Goal: Information Seeking & Learning: Learn about a topic

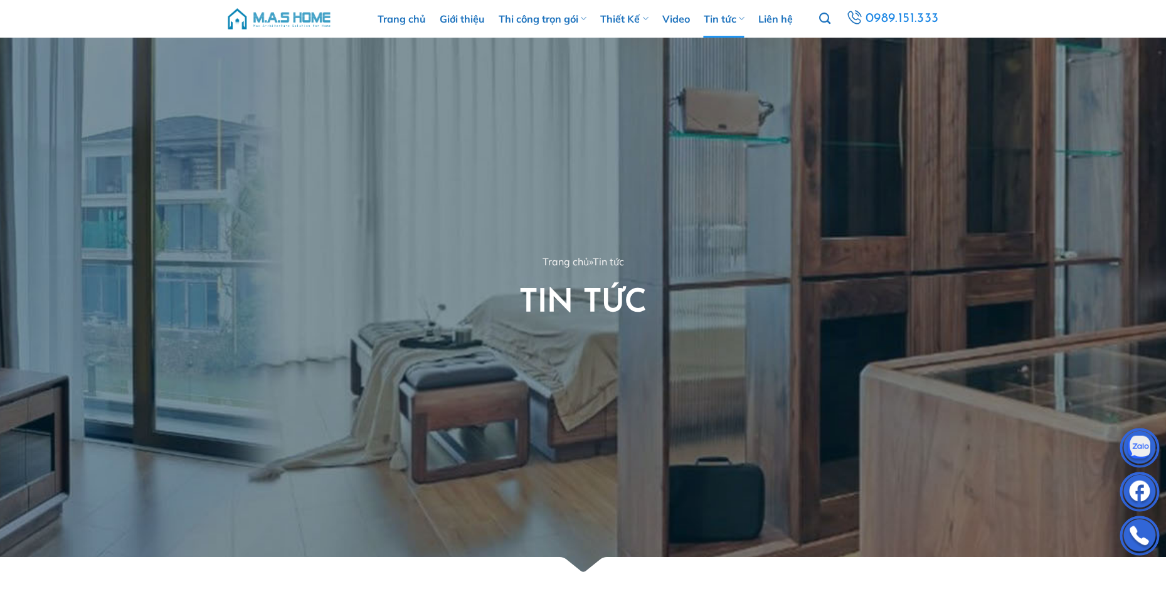
click at [295, 16] on img at bounding box center [279, 19] width 107 height 38
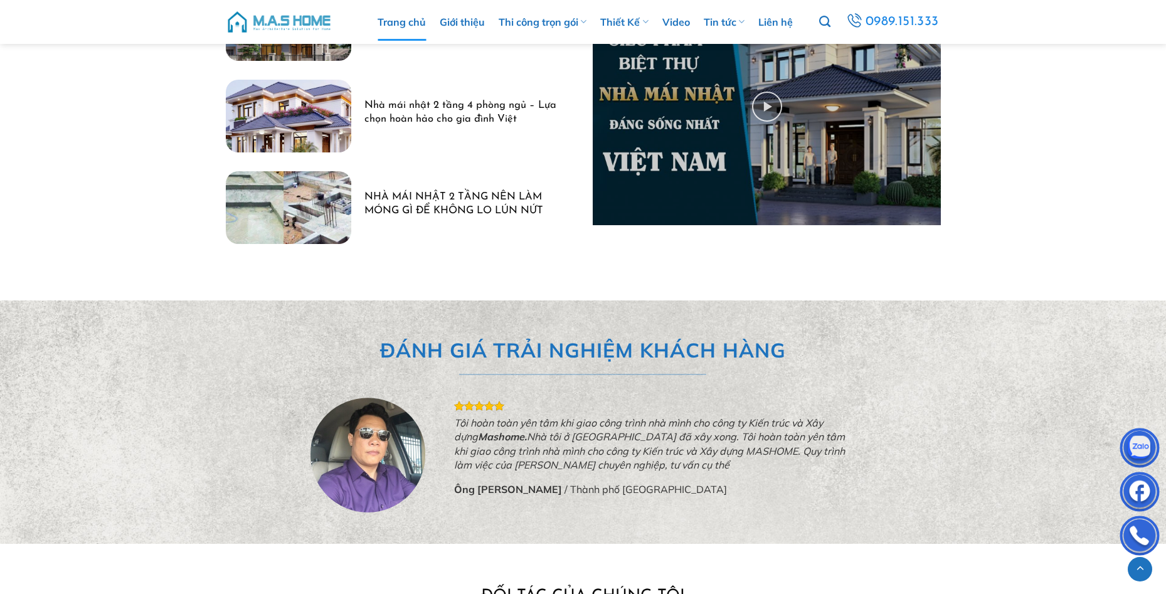
scroll to position [3699, 0]
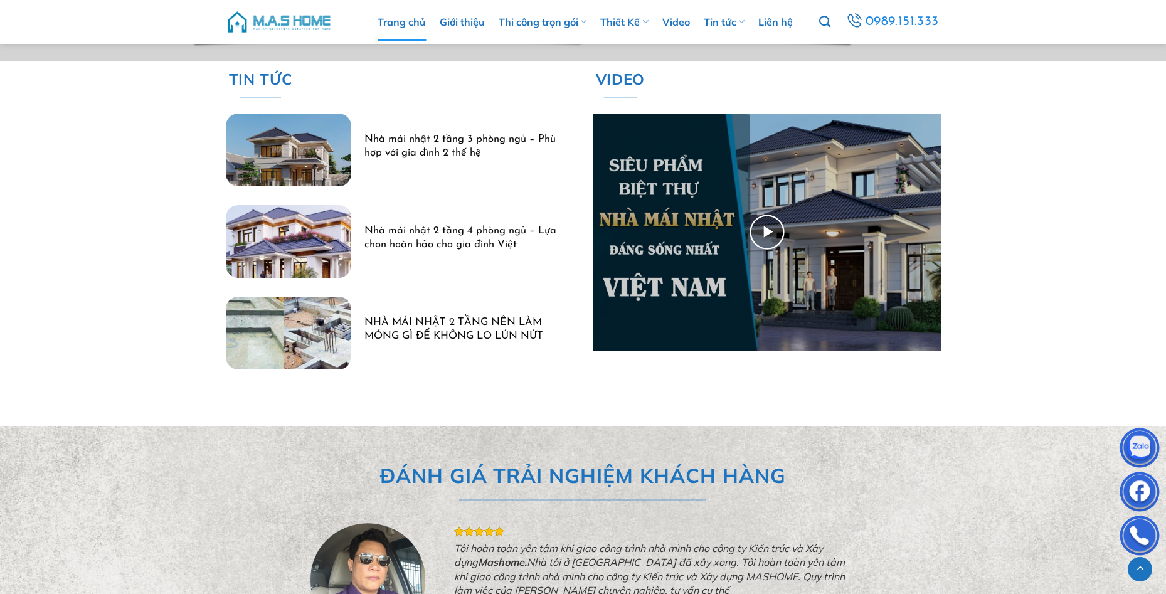
click at [762, 228] on img at bounding box center [767, 231] width 348 height 237
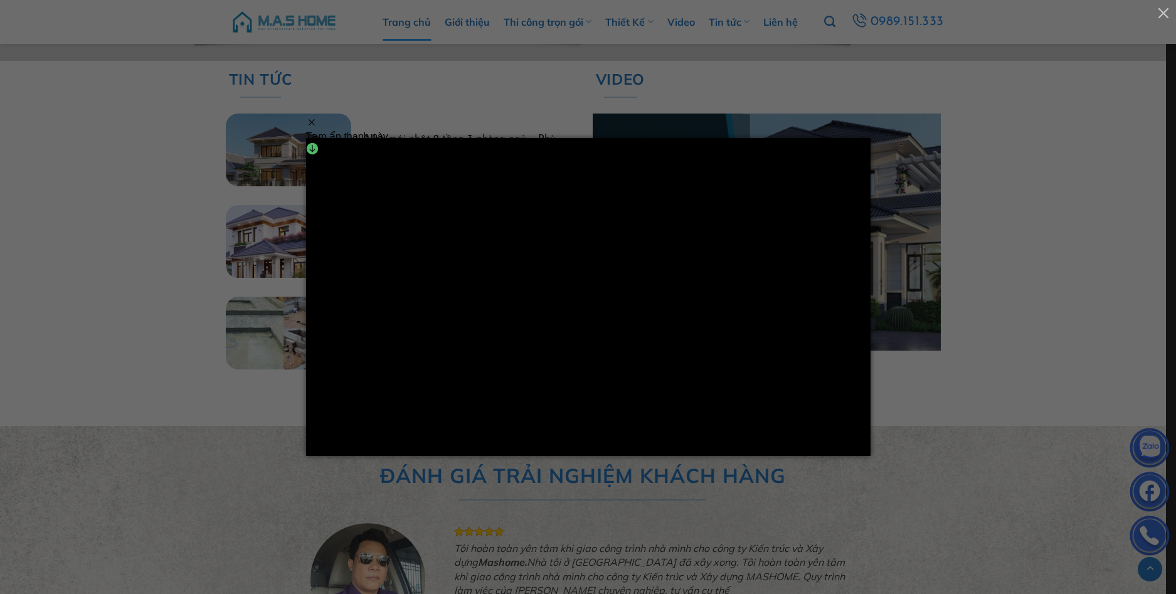
click at [315, 126] on div "Tạm ẩn thanh này" at bounding box center [372, 130] width 132 height 26
click at [983, 308] on div at bounding box center [588, 297] width 1176 height 594
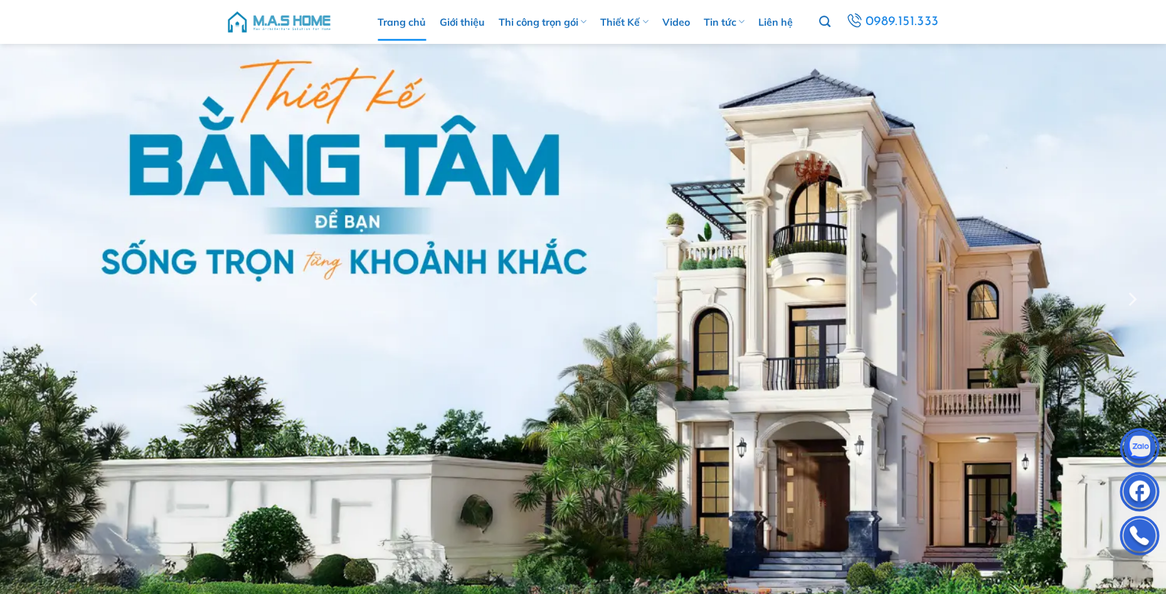
scroll to position [0, 0]
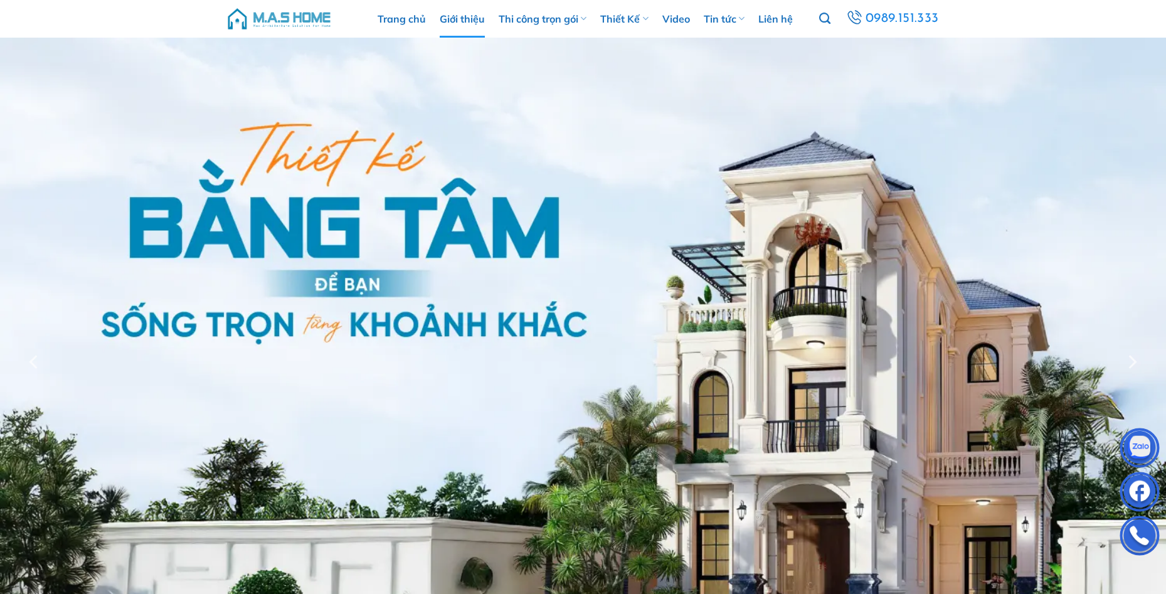
click at [464, 29] on link "Giới thiệu" at bounding box center [462, 19] width 45 height 38
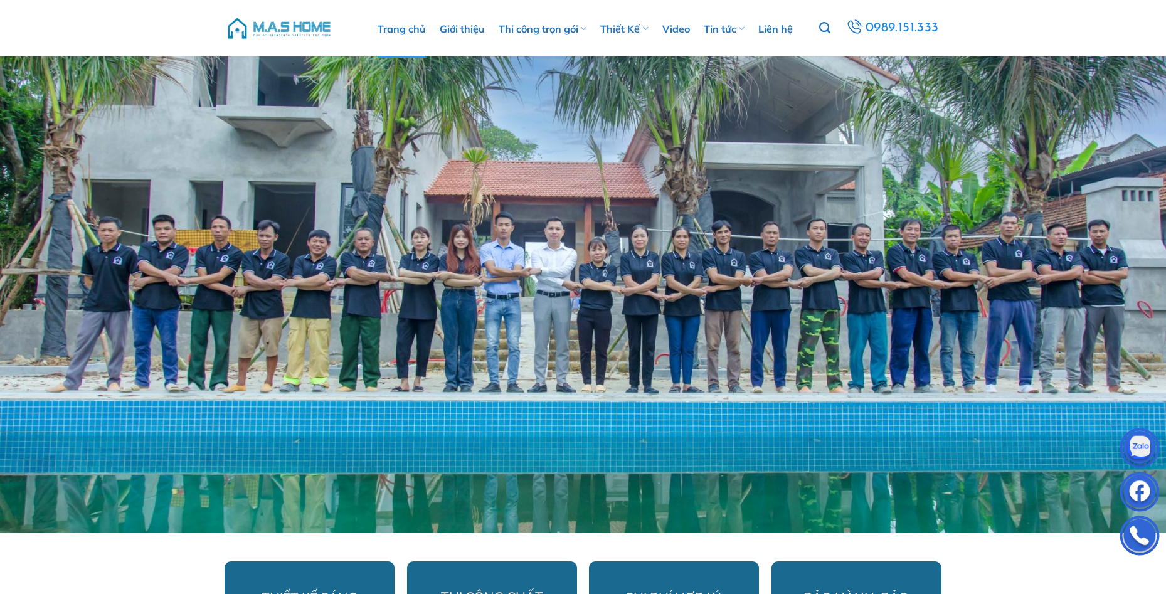
click at [402, 30] on link "Trang chủ" at bounding box center [401, 29] width 48 height 58
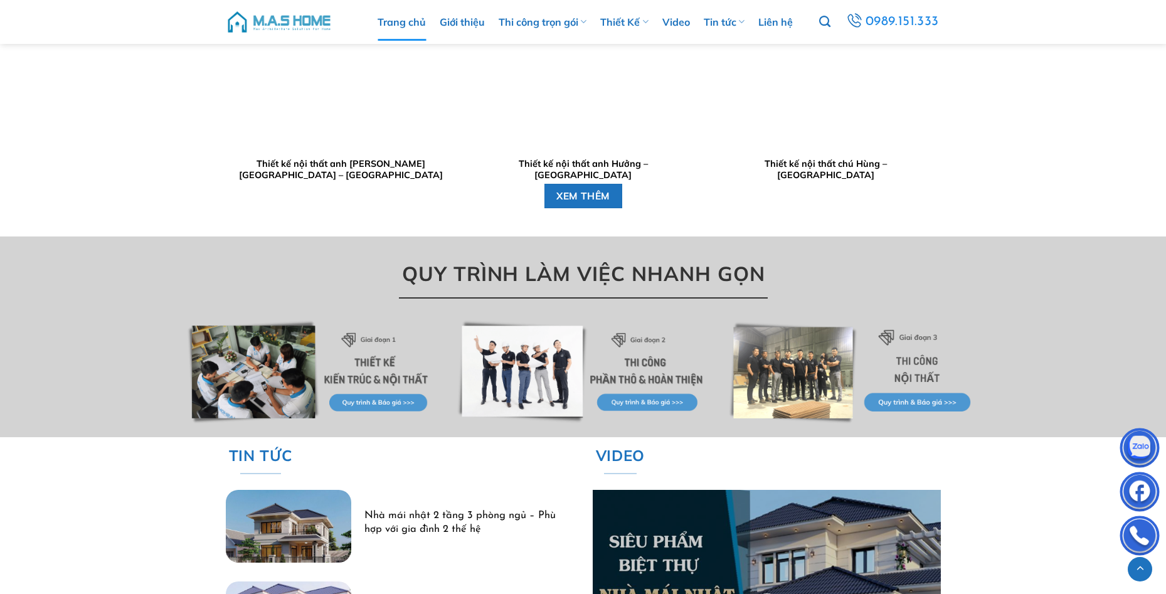
scroll to position [3135, 0]
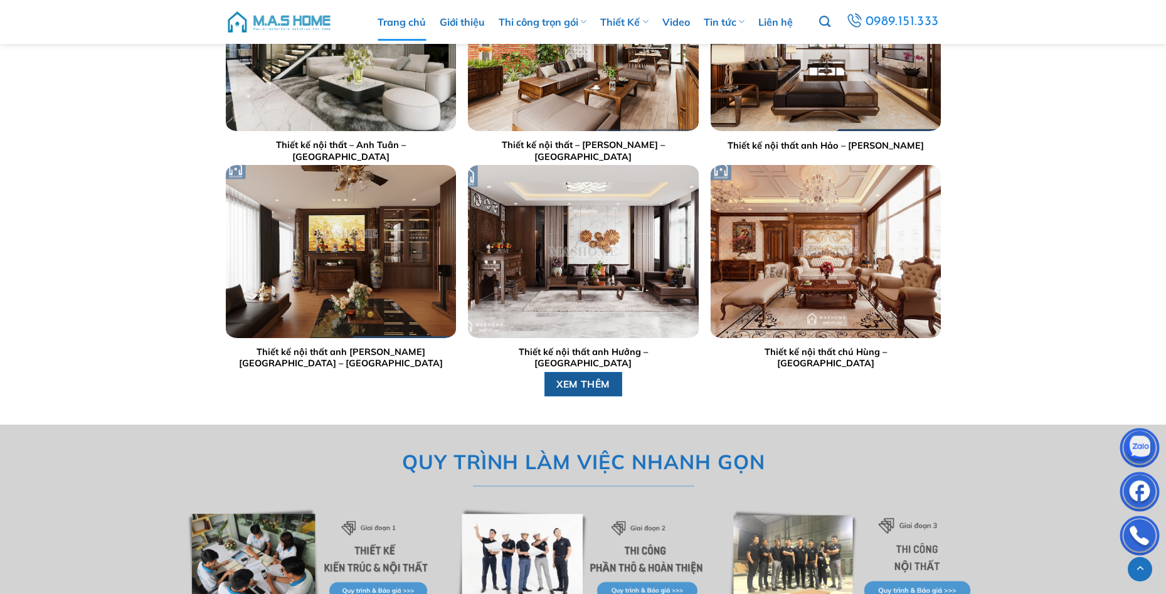
click at [586, 385] on span "XEM THÊM" at bounding box center [583, 384] width 54 height 16
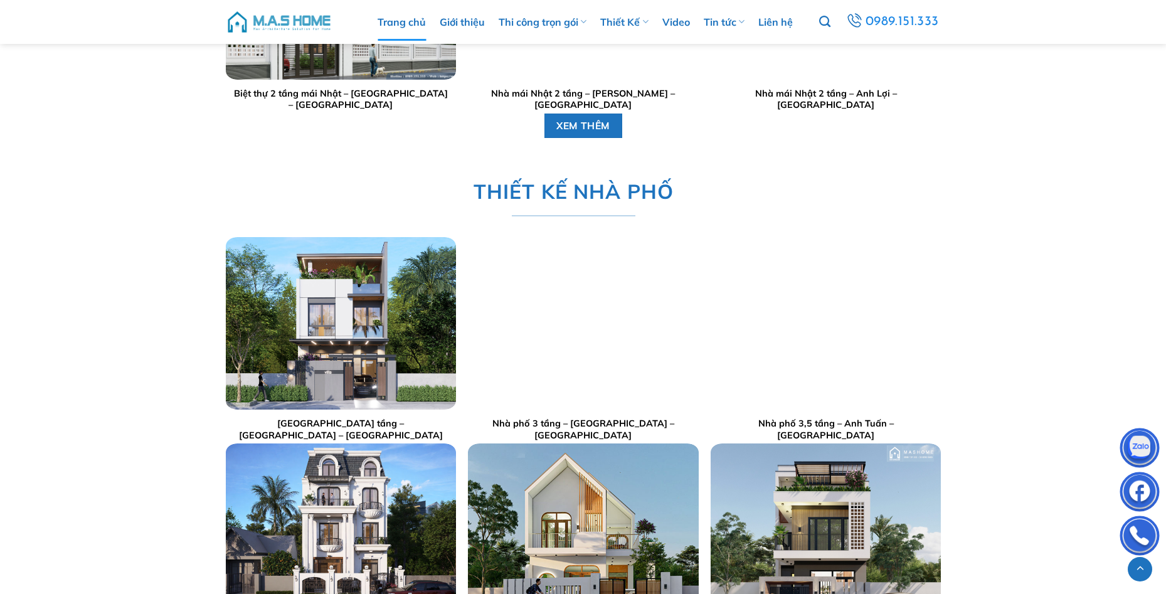
scroll to position [2069, 0]
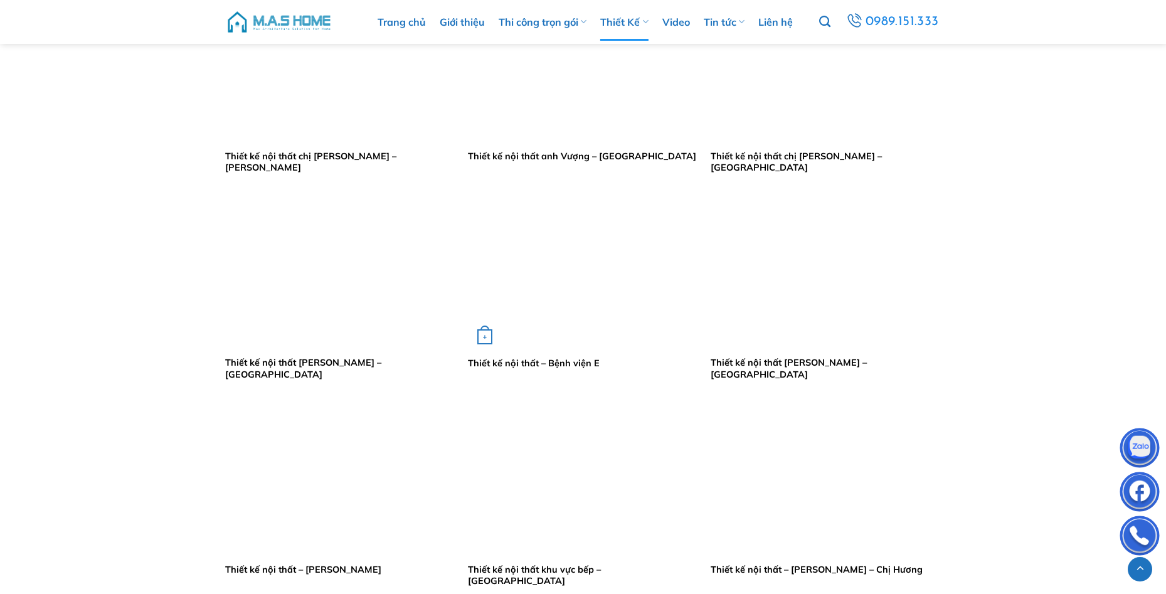
scroll to position [1818, 0]
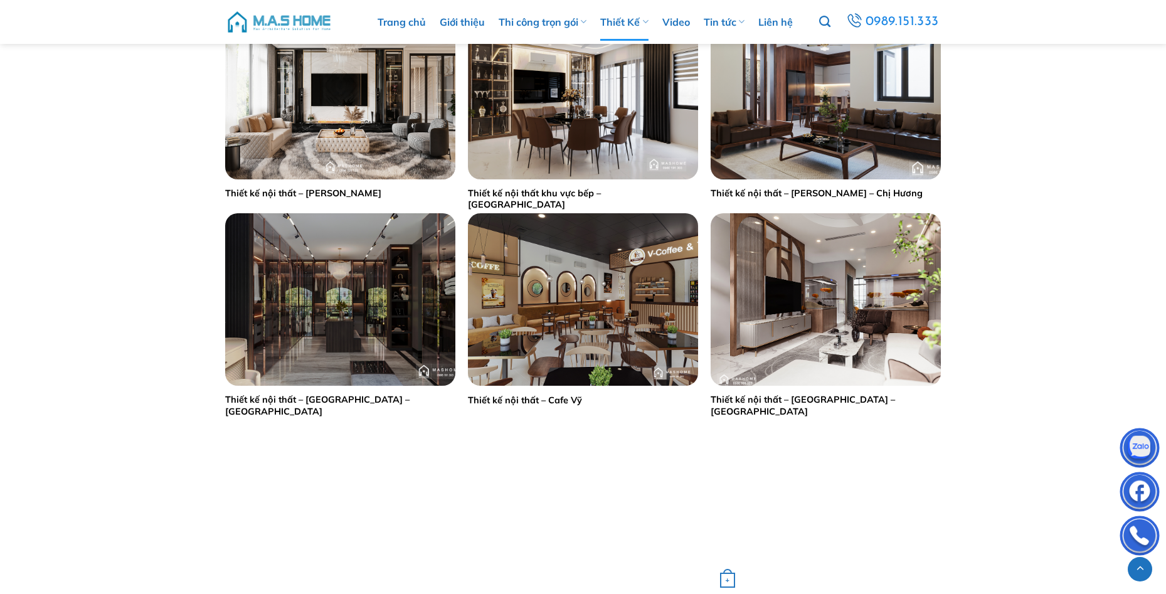
scroll to position [2069, 0]
